Goal: Check status: Check status

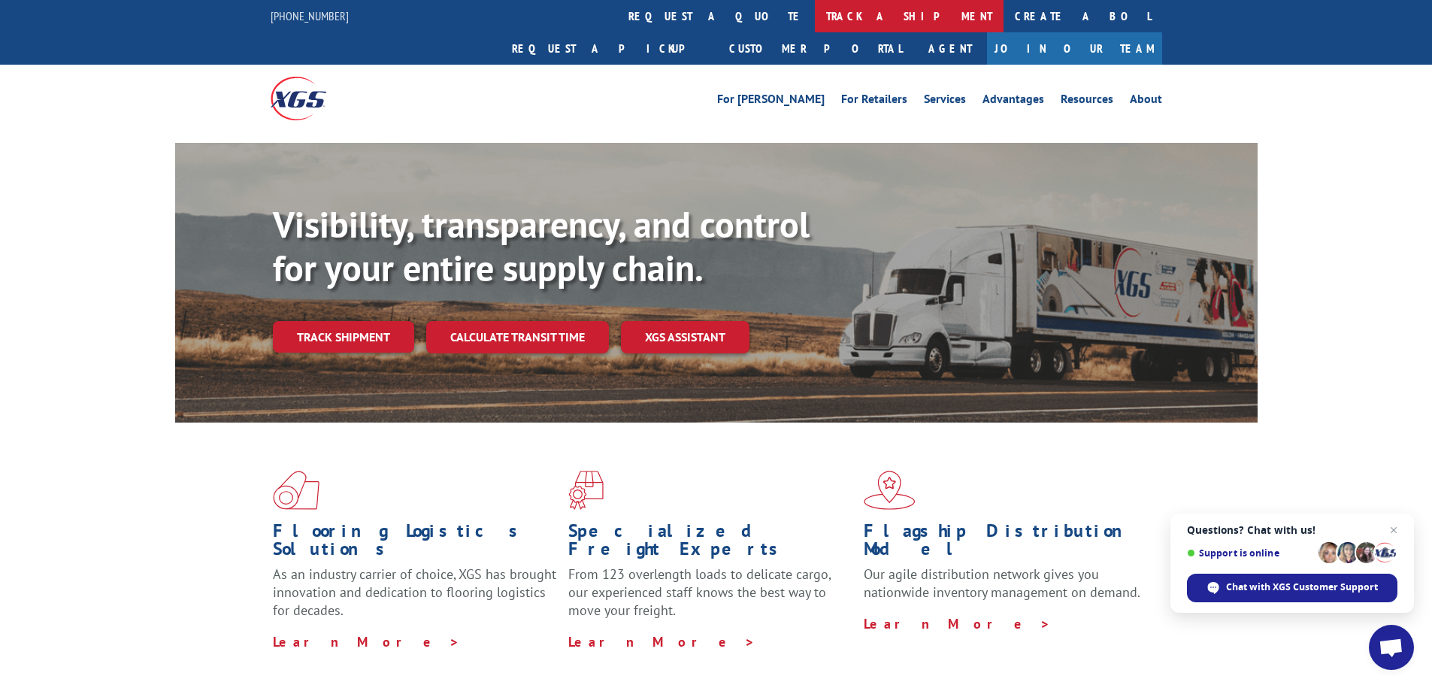
click at [815, 13] on link "track a shipment" at bounding box center [909, 16] width 189 height 32
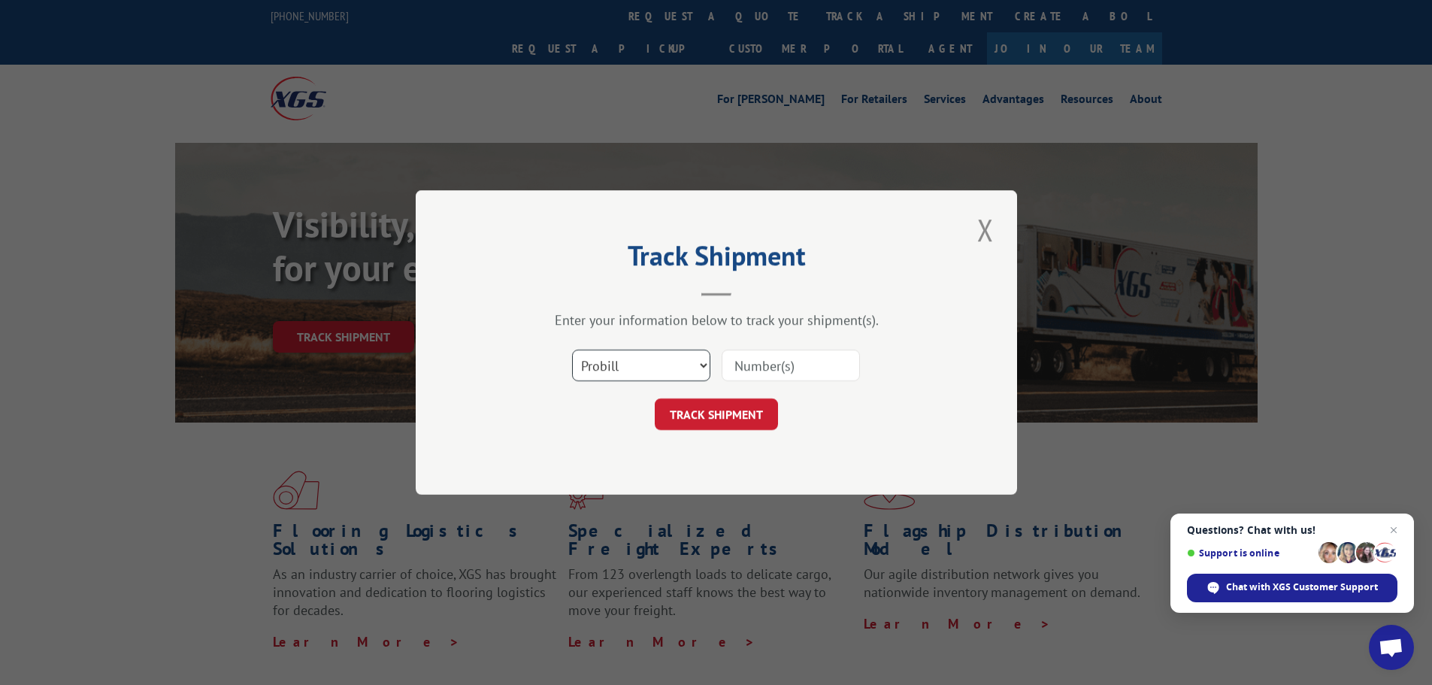
click at [613, 350] on select "Select category... Probill BOL PO" at bounding box center [641, 366] width 138 height 32
select select "bol"
click at [572, 350] on select "Select category... Probill BOL PO" at bounding box center [641, 366] width 138 height 32
click at [756, 373] on input at bounding box center [791, 366] width 138 height 32
type input "1"
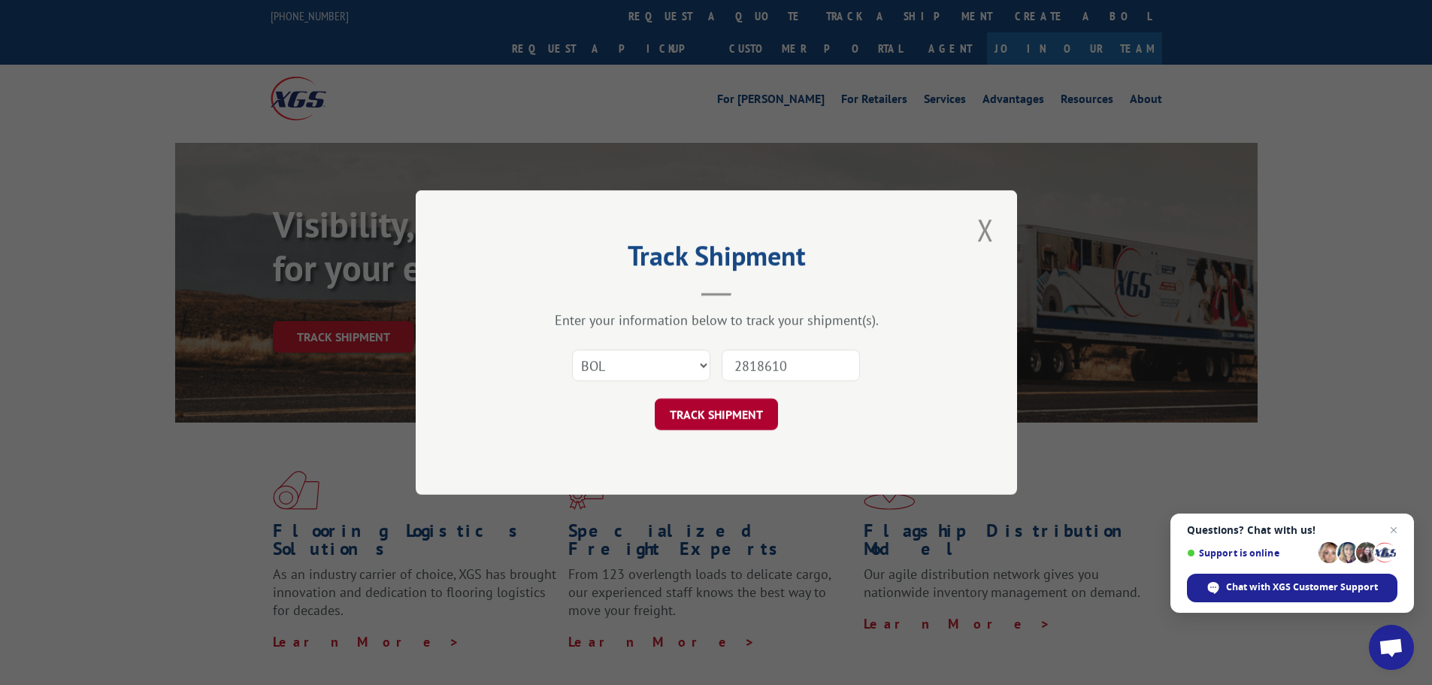
type input "2818610"
click at [679, 418] on button "TRACK SHIPMENT" at bounding box center [716, 415] width 123 height 32
